Goal: Transaction & Acquisition: Purchase product/service

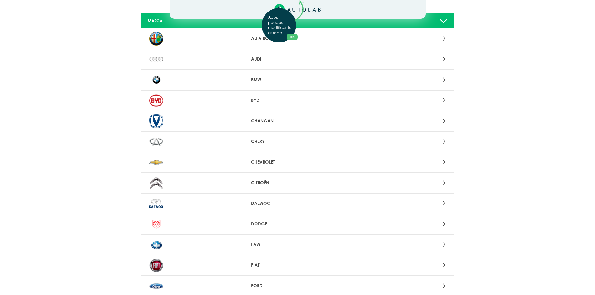
scroll to position [62, 0]
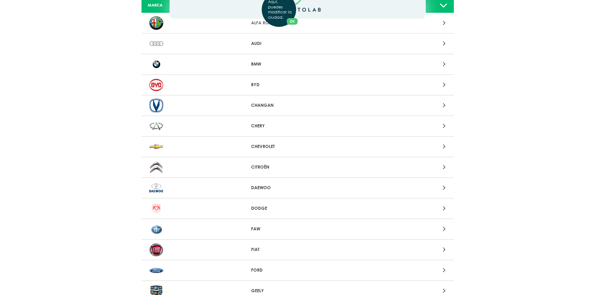
click at [287, 145] on div "Aquí, puedes modificar la ciudad. OK .aex,.bex{fill:none!important;stroke:#50c4…" at bounding box center [297, 85] width 595 height 295
click at [446, 146] on div at bounding box center [399, 146] width 102 height 8
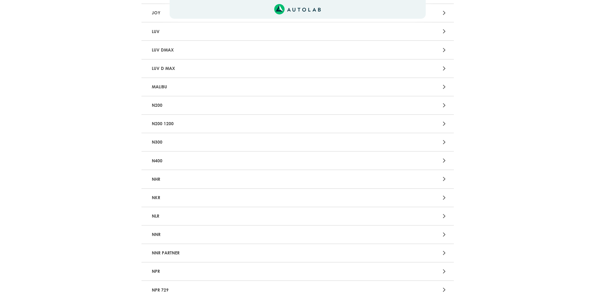
scroll to position [936, 0]
click at [155, 159] on p "N400" at bounding box center [246, 160] width 194 height 12
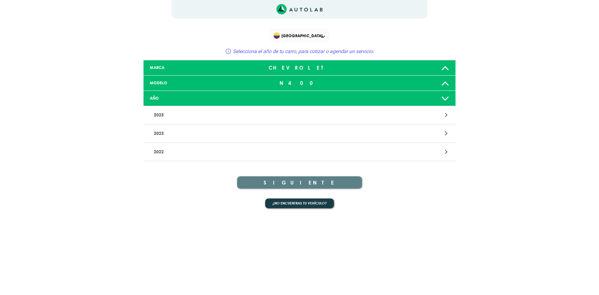
click at [155, 117] on p "2025" at bounding box center [248, 115] width 194 height 12
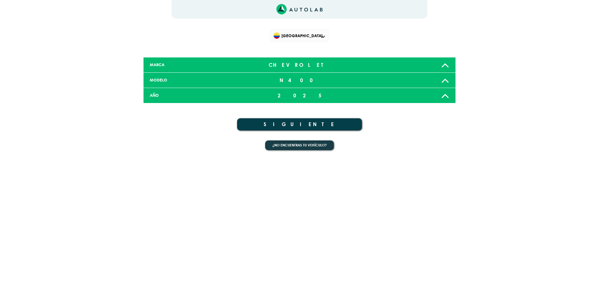
click at [291, 123] on button "SIGUIENTE" at bounding box center [299, 124] width 125 height 12
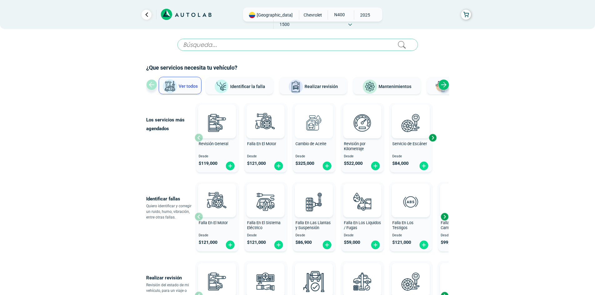
click at [309, 130] on img at bounding box center [313, 122] width 27 height 27
click at [312, 127] on img at bounding box center [313, 122] width 27 height 27
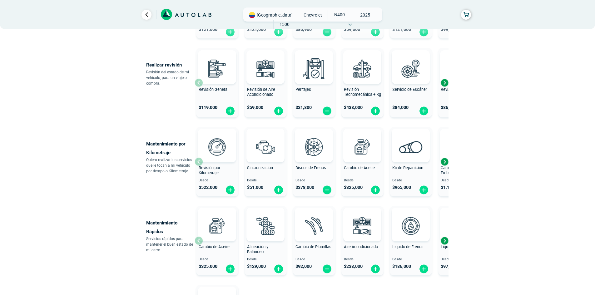
scroll to position [281, 0]
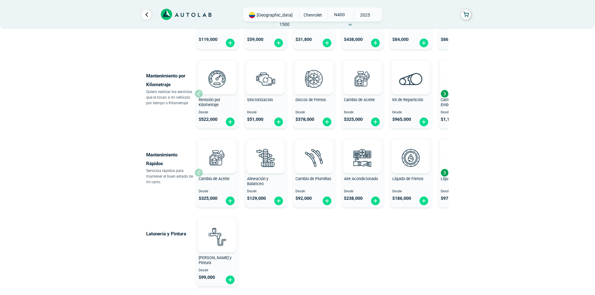
click at [447, 173] on div "Next slide" at bounding box center [444, 172] width 9 height 9
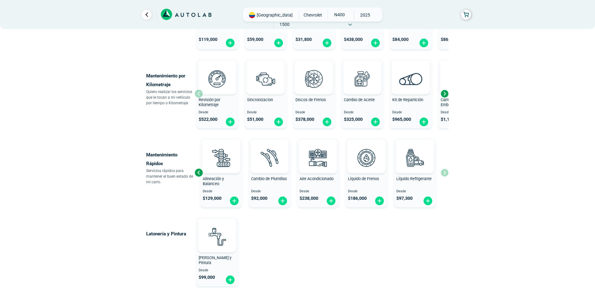
click at [447, 173] on div "Cambio de Aceite Desde $ 325,000 Alineación y Balanceo Desde $ 129,000 Cambio d…" at bounding box center [321, 172] width 254 height 74
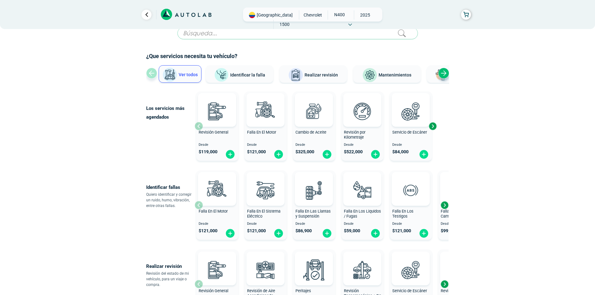
scroll to position [0, 0]
